Goal: Task Accomplishment & Management: Use online tool/utility

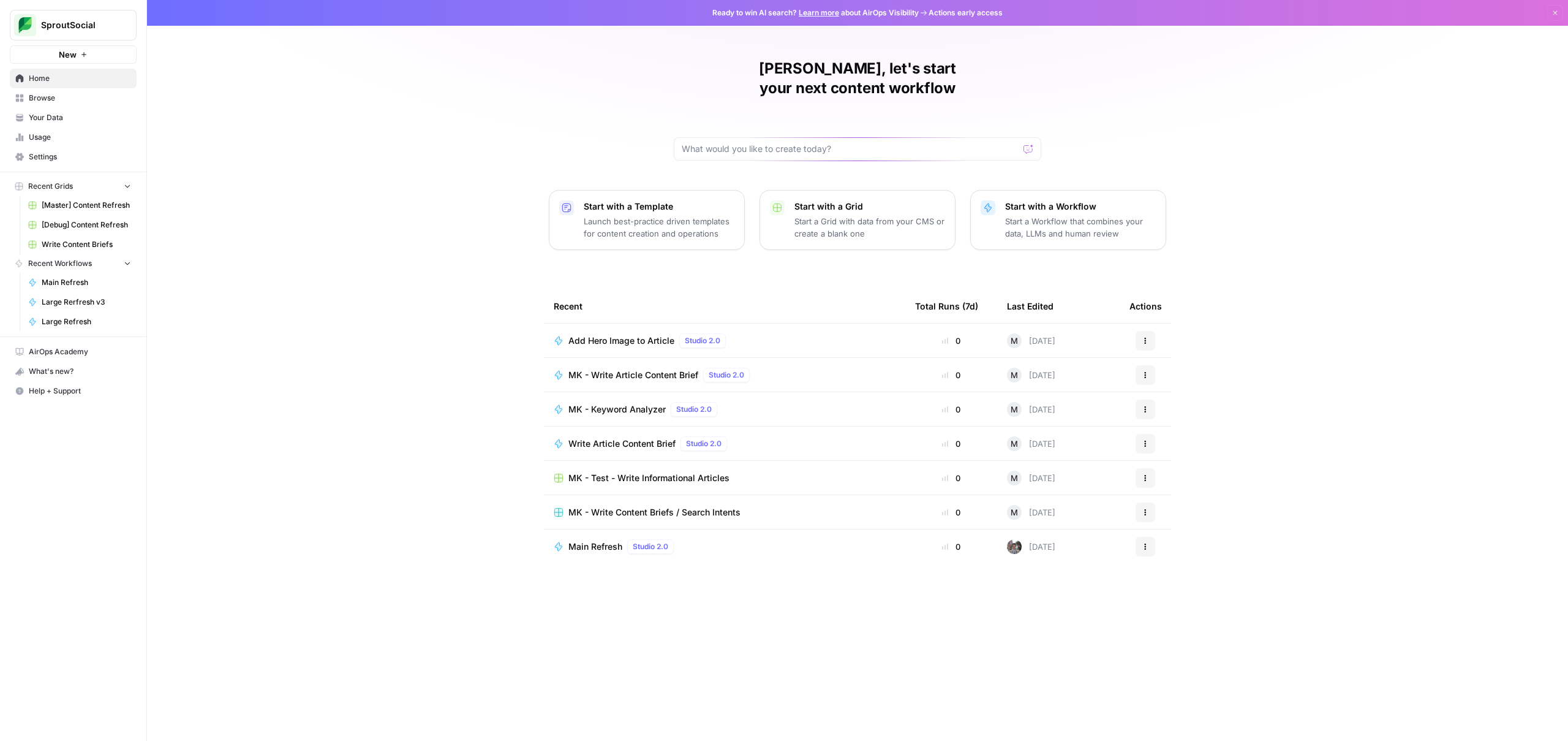
click at [93, 207] on span "[Master] Content Refresh" at bounding box center [86, 205] width 89 height 11
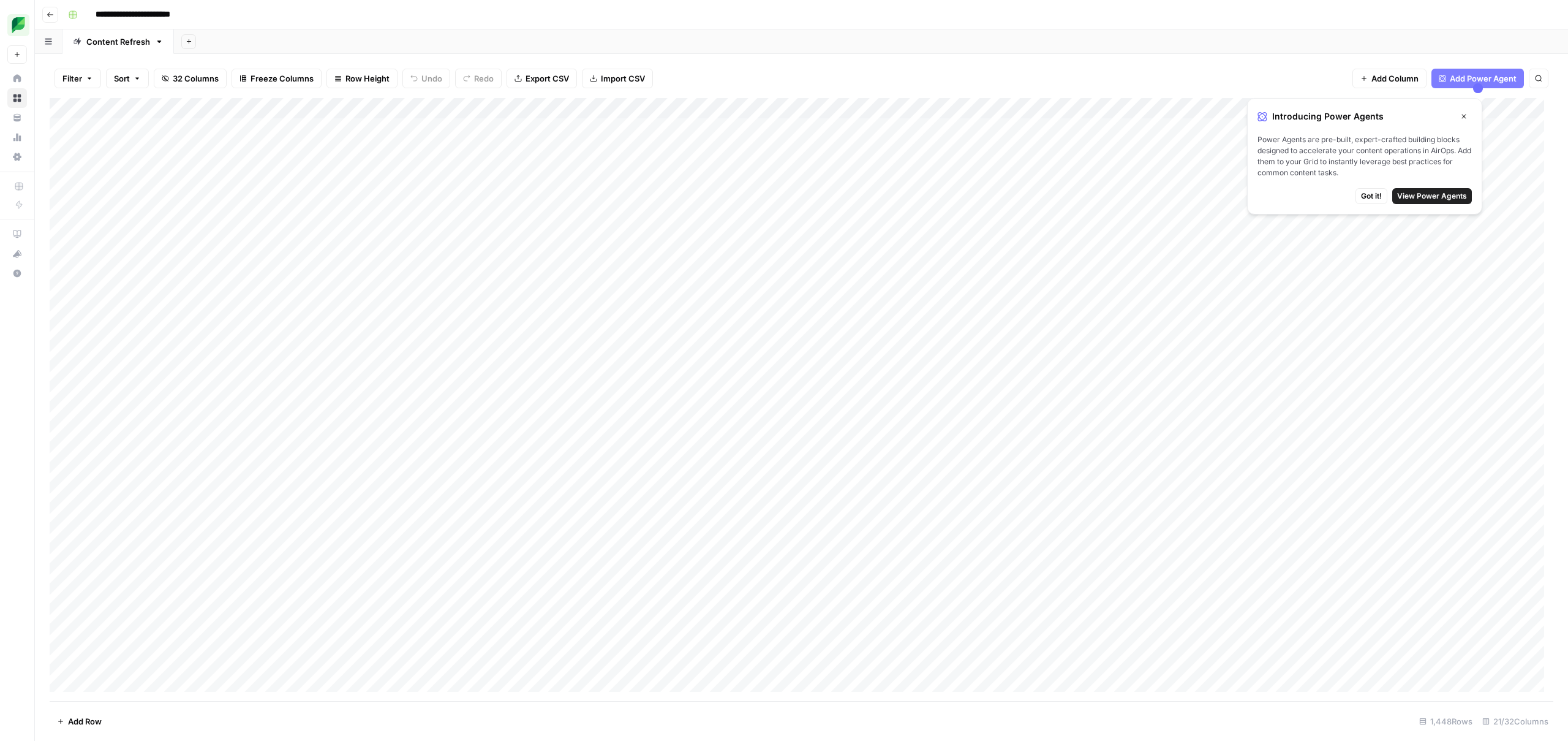
click at [1380, 198] on span "Got it!" at bounding box center [1371, 196] width 21 height 11
click at [1049, 333] on div "Add Column" at bounding box center [801, 399] width 1504 height 603
click at [719, 331] on div "Add Column" at bounding box center [801, 399] width 1504 height 603
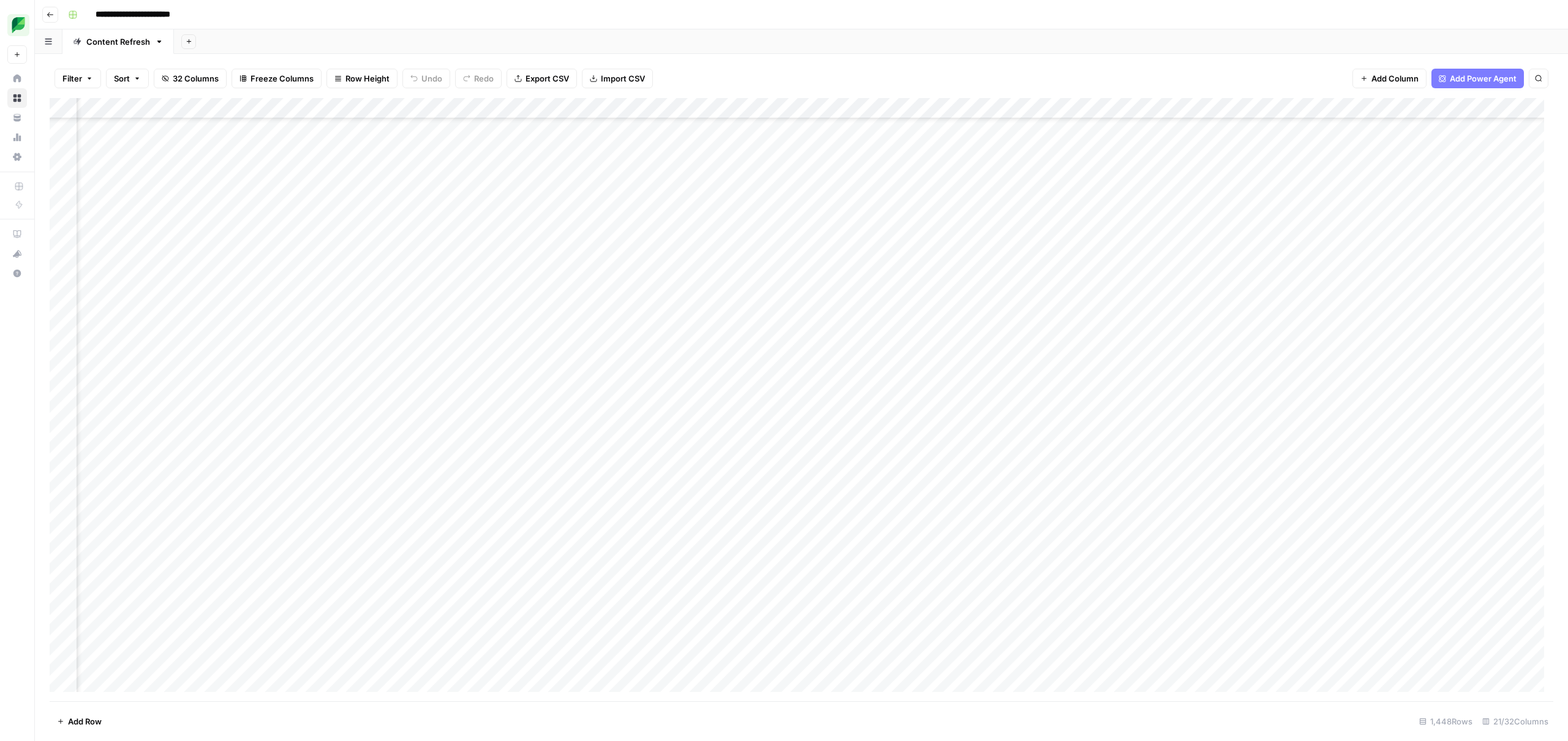
click at [1228, 333] on div "Add Column" at bounding box center [801, 399] width 1504 height 603
click at [723, 330] on div "Add Column" at bounding box center [801, 399] width 1504 height 603
click at [954, 334] on div "Add Column" at bounding box center [801, 399] width 1504 height 603
click at [895, 331] on div "Add Column" at bounding box center [801, 399] width 1504 height 603
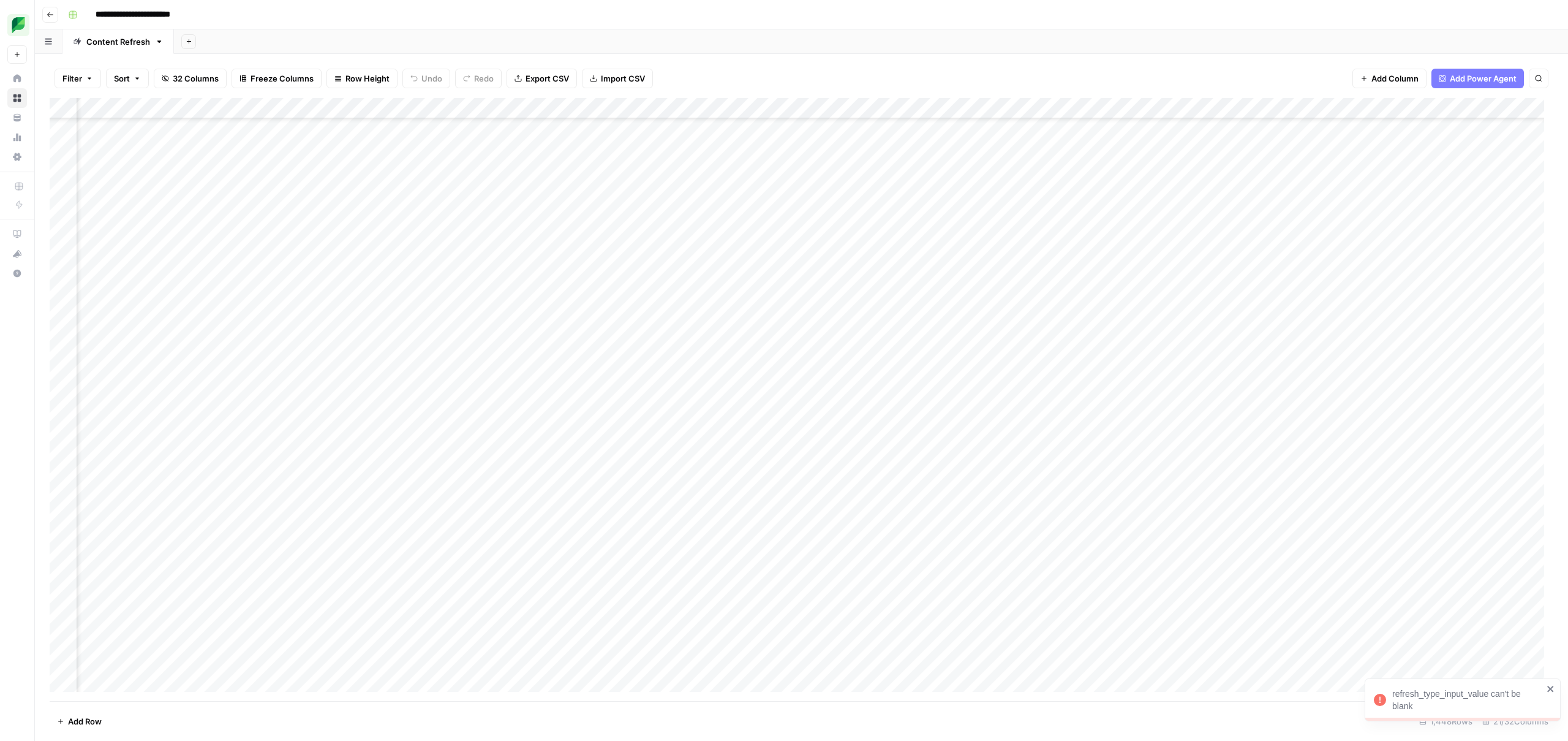
click at [891, 333] on div "Add Column" at bounding box center [801, 399] width 1504 height 603
click at [860, 406] on div "Large" at bounding box center [842, 403] width 36 height 17
click at [832, 404] on button "Large" at bounding box center [843, 403] width 31 height 15
click at [971, 332] on div "Add Column" at bounding box center [801, 399] width 1504 height 603
click at [1018, 333] on div "Add Column" at bounding box center [801, 399] width 1504 height 603
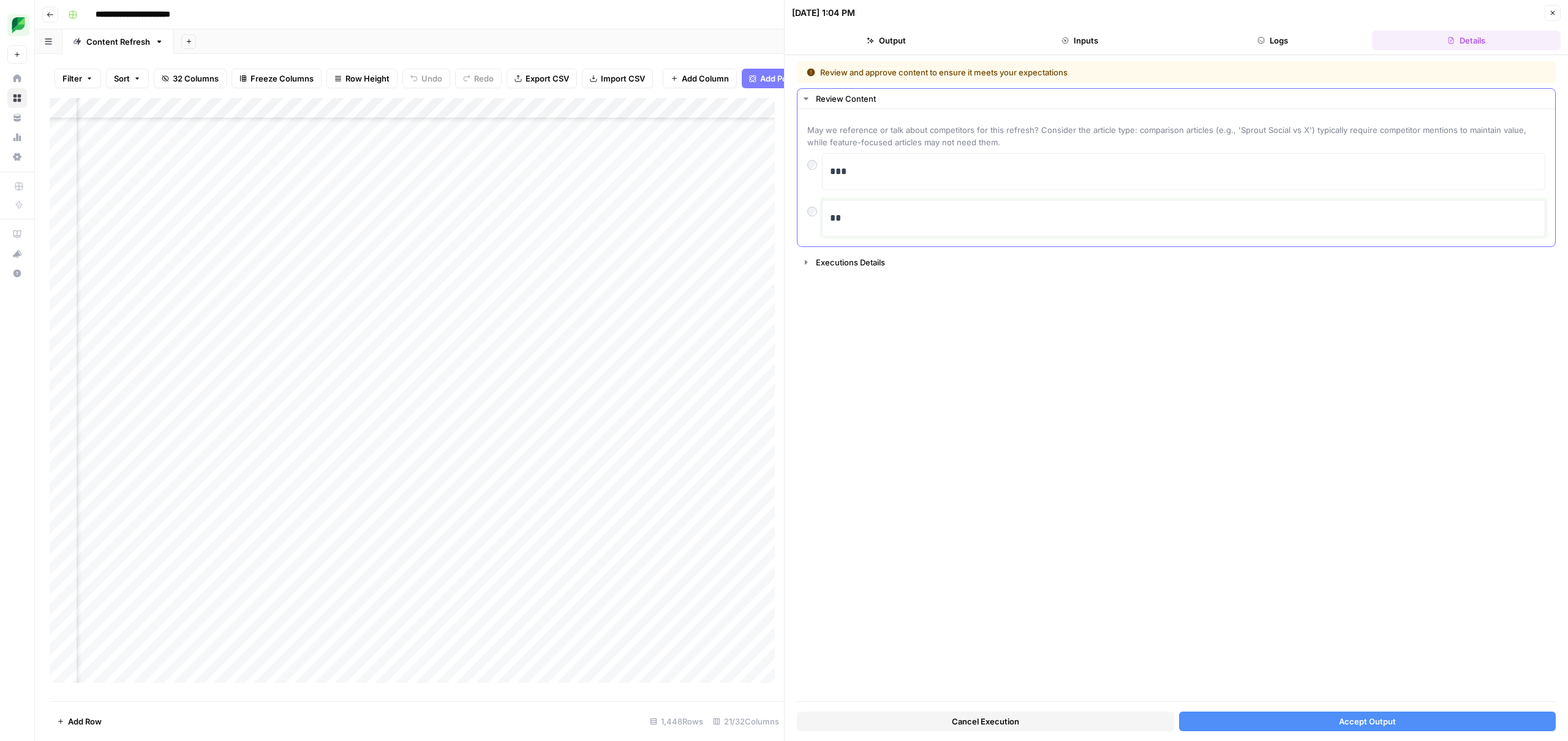
click at [948, 212] on p "**" at bounding box center [1183, 218] width 707 height 16
click at [878, 38] on button "Output" at bounding box center [886, 40] width 188 height 19
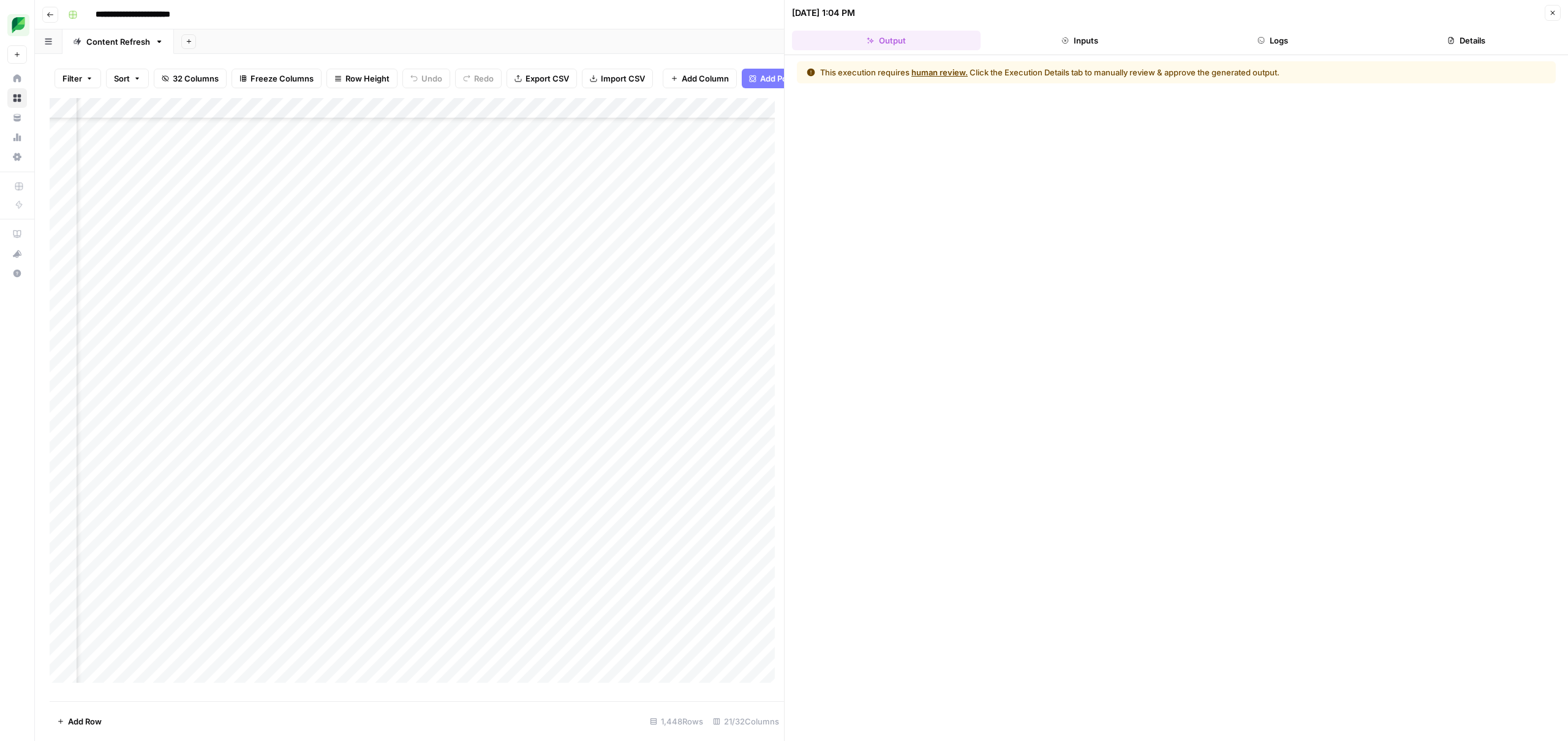
click at [1452, 39] on icon "button" at bounding box center [1451, 40] width 7 height 7
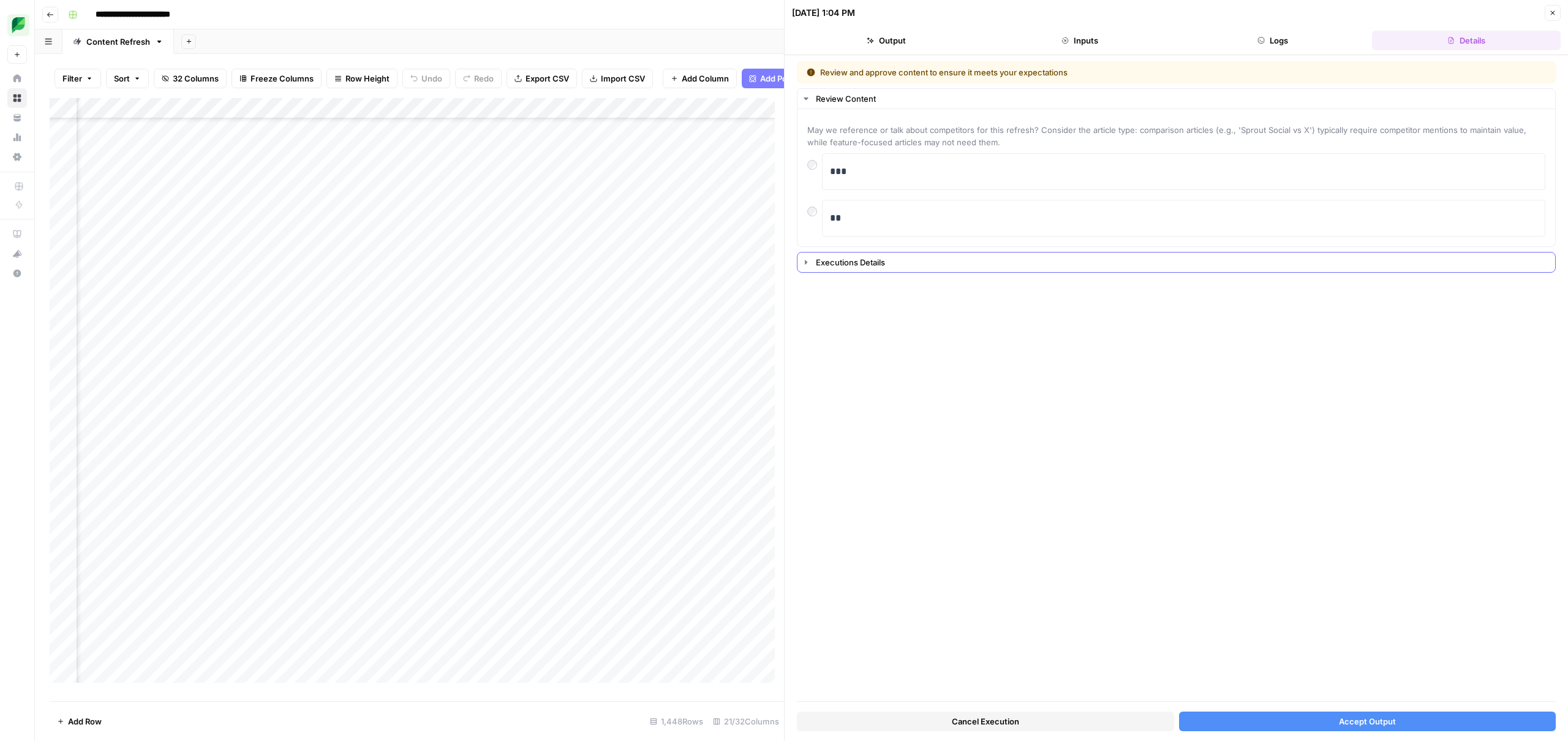
click at [859, 266] on div "Executions Details" at bounding box center [1182, 262] width 732 height 12
click at [822, 99] on div "Review Content" at bounding box center [1182, 99] width 732 height 12
click at [1323, 722] on button "Accept Output" at bounding box center [1367, 720] width 378 height 19
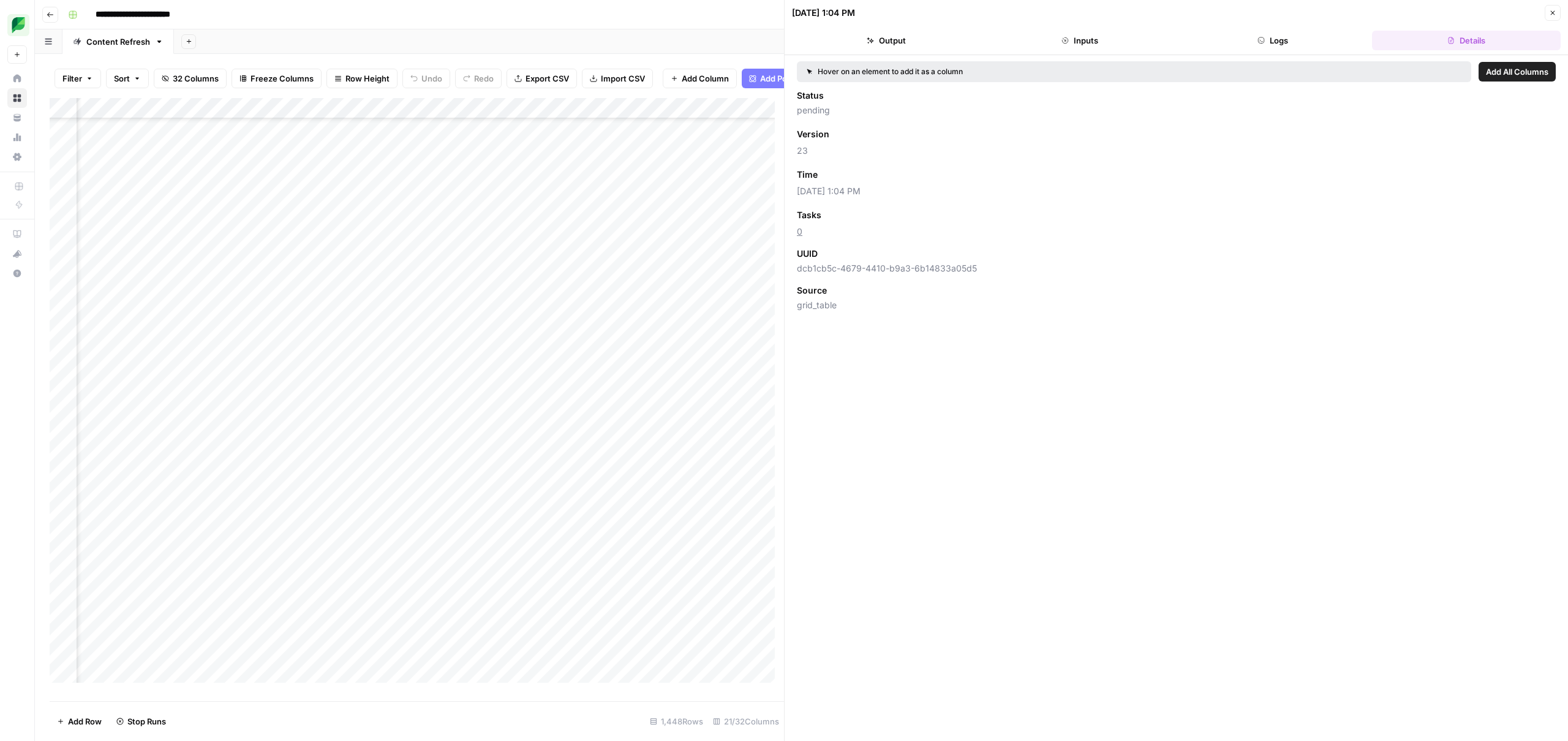
click at [1554, 11] on icon "button" at bounding box center [1553, 13] width 7 height 7
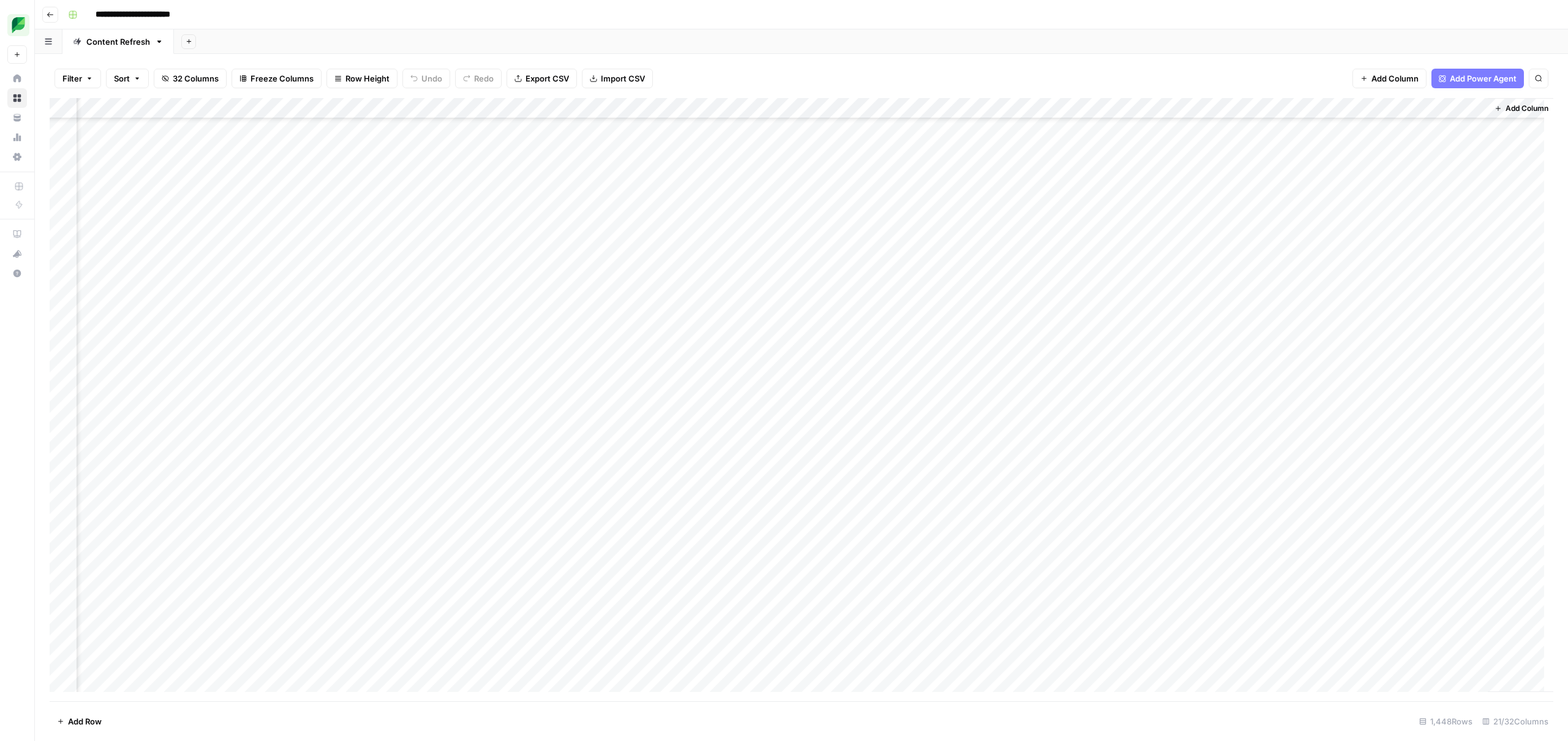
scroll to position [19502, 952]
